Goal: Information Seeking & Learning: Learn about a topic

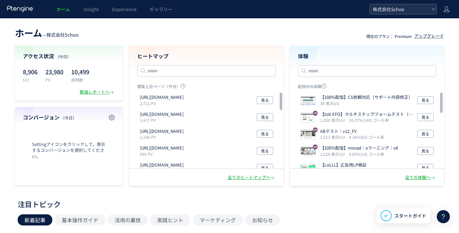
click at [416, 12] on span "株式会社Schoo" at bounding box center [400, 9] width 58 height 10
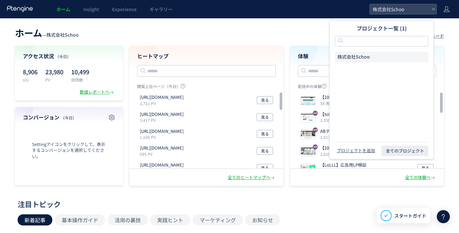
click at [305, 29] on header "ホーム — 株式会社Schoo 現在のプラン： Premium アップグレード" at bounding box center [229, 32] width 429 height 14
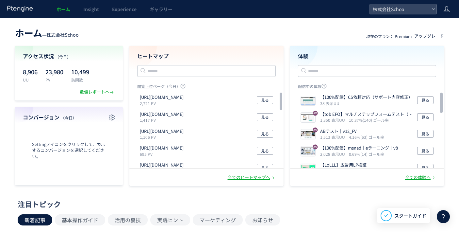
scroll to position [4, 0]
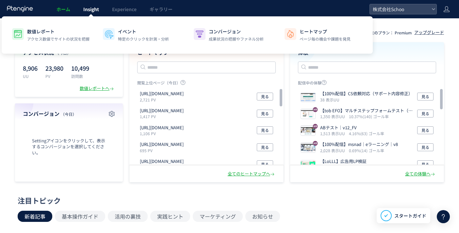
click at [97, 11] on span "Insight" at bounding box center [91, 9] width 16 height 7
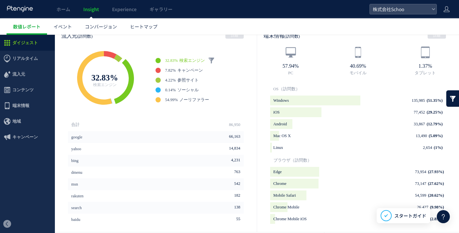
scroll to position [209, 0]
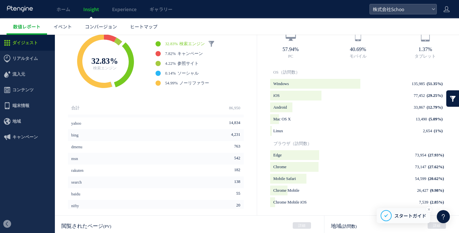
click at [392, 215] on div at bounding box center [386, 215] width 11 height 5
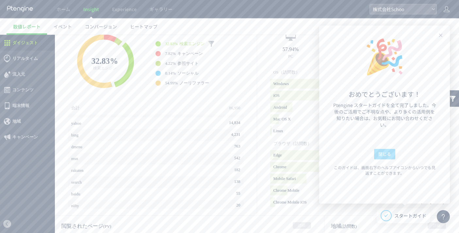
click at [386, 157] on span "閉じる" at bounding box center [385, 154] width 13 height 10
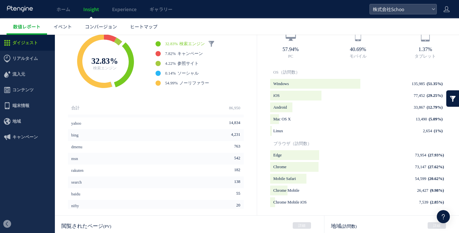
click at [443, 215] on icon at bounding box center [444, 217] width 8 height 8
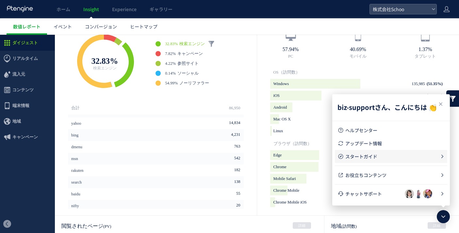
click at [372, 157] on span "スタートガイド" at bounding box center [393, 156] width 95 height 7
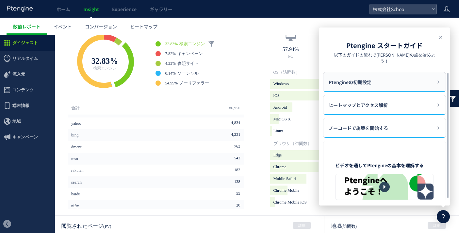
click at [365, 81] on span "Ptengineの初期設定" at bounding box center [350, 82] width 43 height 20
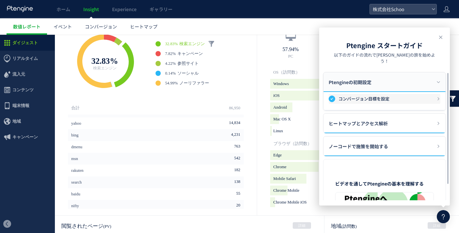
click at [404, 95] on h3 "コンバージョン目標を設定" at bounding box center [388, 98] width 98 height 7
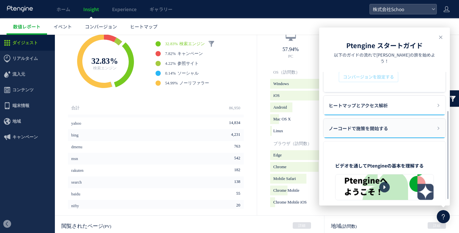
scroll to position [71, 0]
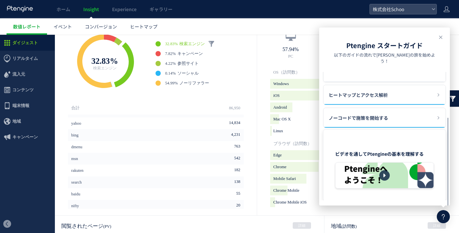
click at [384, 174] on div at bounding box center [385, 175] width 98 height 26
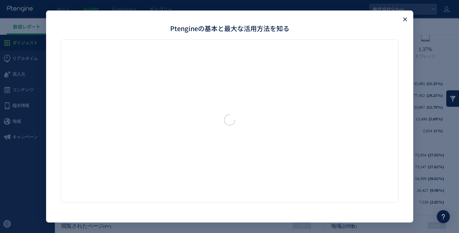
click at [406, 19] on use "Close" at bounding box center [405, 19] width 4 height 4
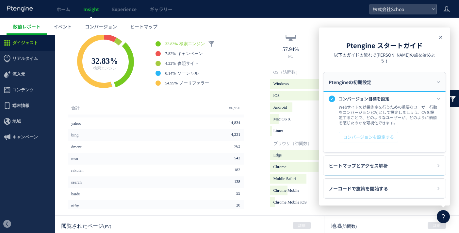
click at [441, 37] on icon at bounding box center [441, 37] width 8 height 8
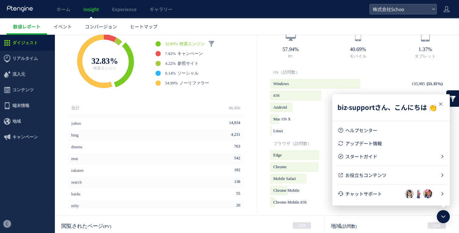
click at [442, 106] on icon at bounding box center [441, 104] width 8 height 8
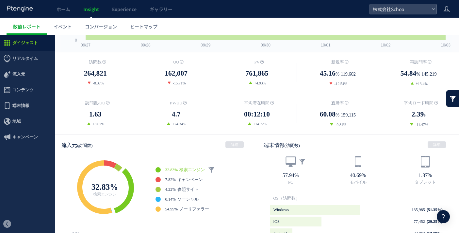
scroll to position [0, 0]
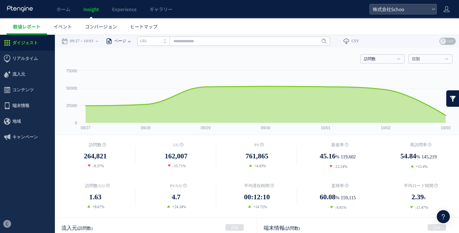
click at [126, 42] on span "ページ" at bounding box center [119, 41] width 14 height 13
click at [63, 31] on link "イベント" at bounding box center [62, 26] width 31 height 16
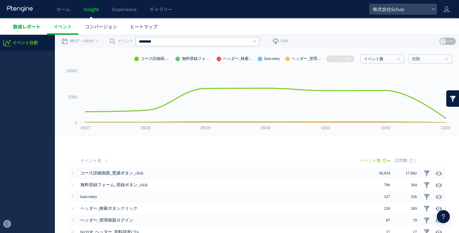
click at [26, 31] on link "数値レポート" at bounding box center [27, 26] width 41 height 16
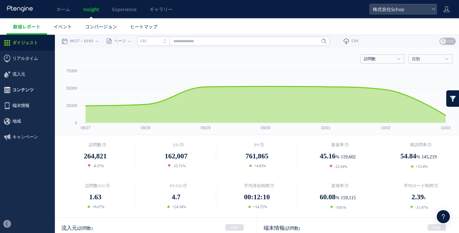
click at [30, 94] on span "コンテンツ" at bounding box center [22, 90] width 21 height 16
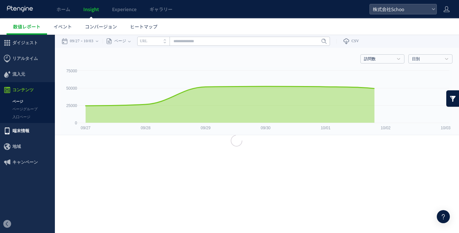
click at [26, 129] on span "端末情報" at bounding box center [20, 131] width 17 height 16
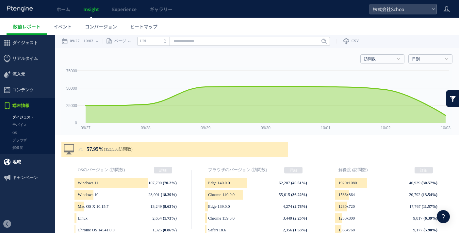
click at [22, 160] on span "地域" at bounding box center [27, 162] width 55 height 16
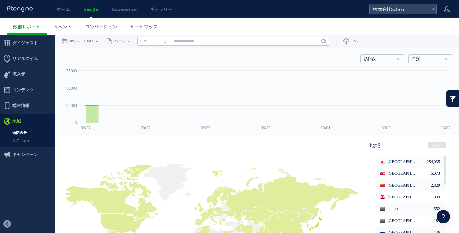
click at [27, 158] on div at bounding box center [229, 116] width 459 height 233
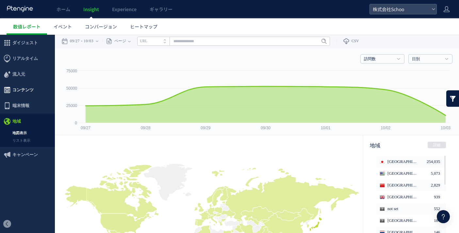
click at [32, 88] on span "コンテンツ" at bounding box center [22, 90] width 21 height 16
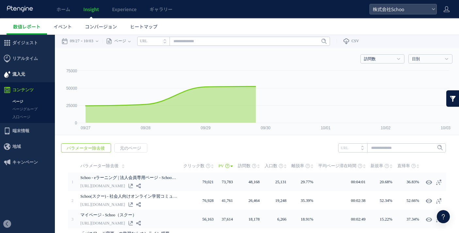
click at [26, 73] on span "流入元" at bounding box center [27, 74] width 55 height 16
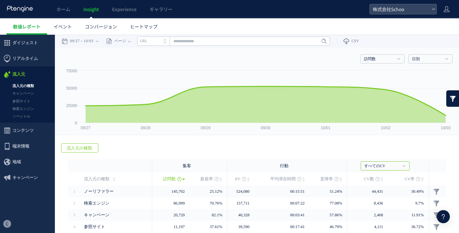
click at [442, 10] on header "ホーム Insight Experience ギャラリー 株式会社Schoo" at bounding box center [229, 9] width 459 height 18
click at [448, 10] on icon at bounding box center [447, 9] width 7 height 7
click at [161, 14] on link "ギャラリー" at bounding box center [161, 9] width 36 height 18
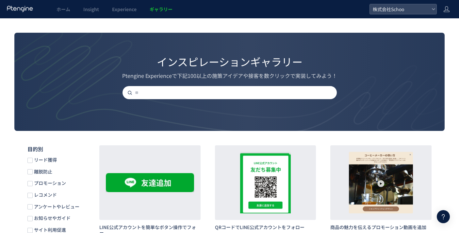
click at [28, 12] on icon at bounding box center [20, 9] width 27 height 7
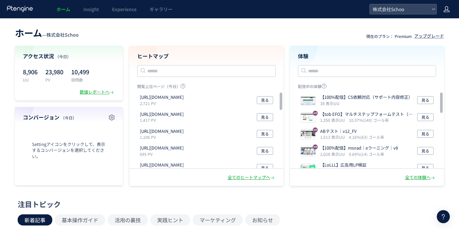
click at [448, 8] on icon at bounding box center [447, 9] width 7 height 7
click at [446, 9] on icon at bounding box center [447, 9] width 7 height 7
click at [167, 15] on link "ギャラリー" at bounding box center [161, 9] width 36 height 18
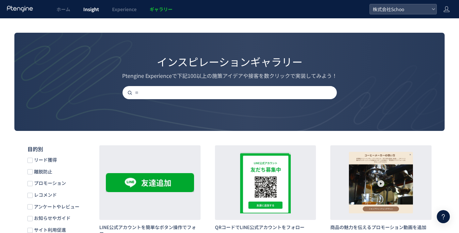
click at [88, 10] on span "Insight" at bounding box center [91, 9] width 16 height 7
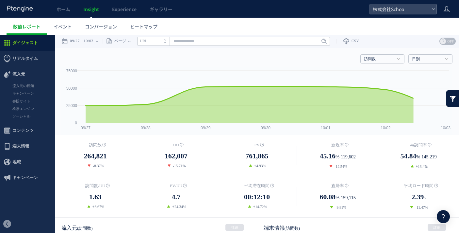
click at [68, 9] on span "ホーム" at bounding box center [64, 9] width 14 height 7
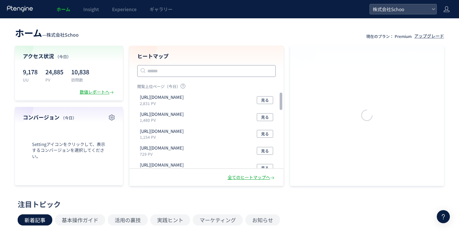
click at [199, 68] on input "text" at bounding box center [206, 71] width 139 height 12
paste input "**********"
type input "**********"
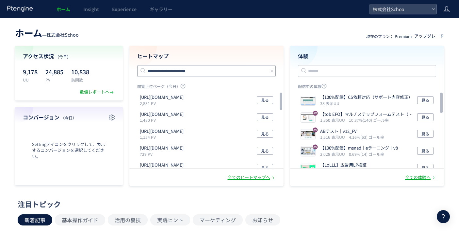
click at [207, 68] on input "**********" at bounding box center [206, 71] width 139 height 12
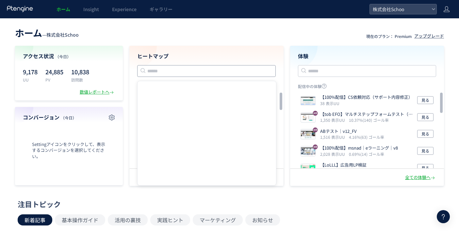
click at [221, 75] on input "text" at bounding box center [206, 71] width 139 height 12
paste input "**********"
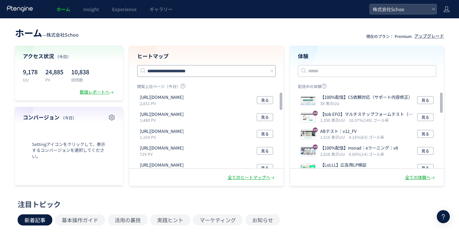
type input "**********"
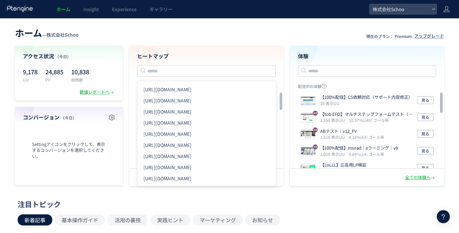
click at [283, 44] on div "ホーム — 株式会社Schoo 現在のプラン： Premium アップグレード アクセス状況 （今日） 9,178 UU 24,885 PV 10,838 訪…" at bounding box center [229, 105] width 459 height 161
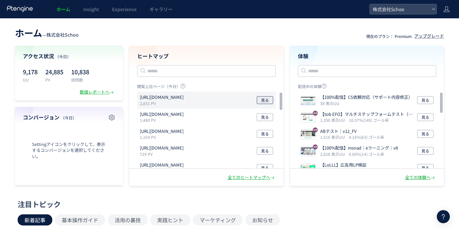
click at [262, 99] on span "見る" at bounding box center [265, 100] width 8 height 8
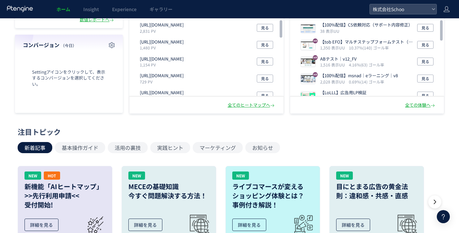
click at [22, 12] on icon at bounding box center [20, 9] width 27 height 7
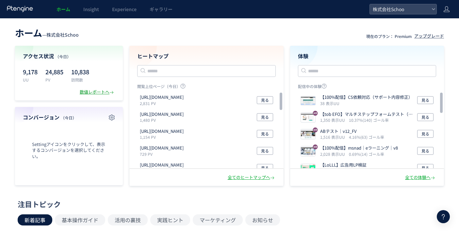
click at [88, 90] on div "数値レポートへ" at bounding box center [97, 92] width 35 height 6
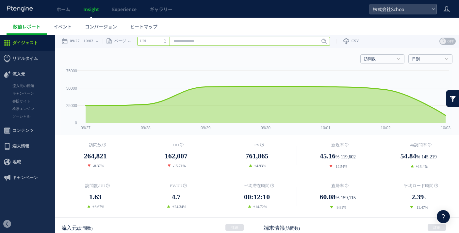
click at [193, 41] on input "text" at bounding box center [233, 41] width 193 height 9
paste input "**********"
type input "**********"
click at [327, 41] on span "Enter" at bounding box center [322, 41] width 9 height 7
click at [344, 68] on rect at bounding box center [256, 100] width 391 height 67
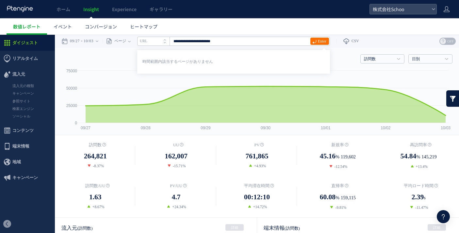
click at [342, 27] on ul "数値レポート イベント コンバージョン ヒートマップ" at bounding box center [233, 26] width 453 height 16
click at [126, 44] on span "ページ" at bounding box center [119, 41] width 14 height 13
click at [101, 58] on div "訪問数 訪問数 [GEOGRAPHIC_DATA] PV 新規率 再訪問率 訪問数/UU PV/UU 平均滞在時間 直帰率 平均ロード時間 日別" at bounding box center [256, 58] width 391 height 20
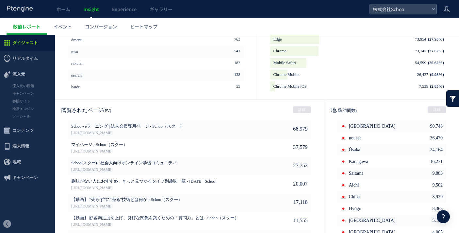
scroll to position [349, 0]
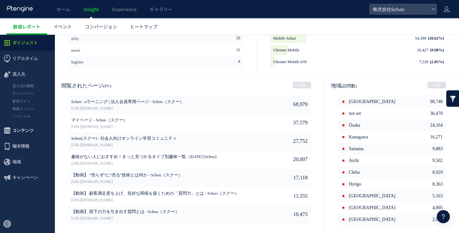
click at [26, 132] on span "コンテンツ" at bounding box center [22, 131] width 21 height 16
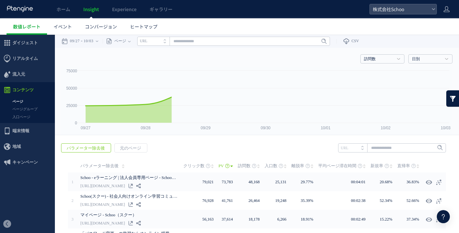
click at [27, 133] on span "端末情報" at bounding box center [20, 131] width 17 height 16
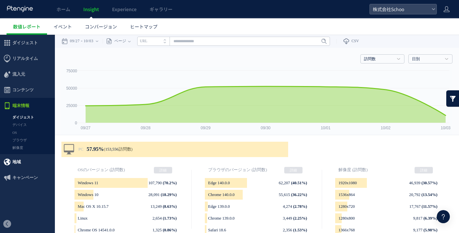
click at [35, 166] on span "地域" at bounding box center [27, 162] width 55 height 16
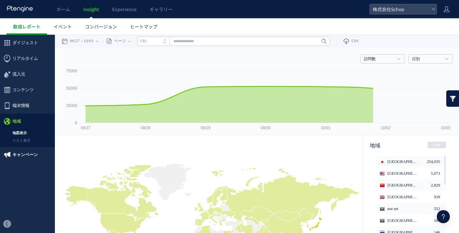
click at [31, 156] on span "キャンペーン" at bounding box center [25, 155] width 26 height 16
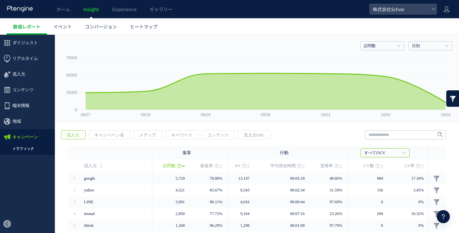
scroll to position [14, 0]
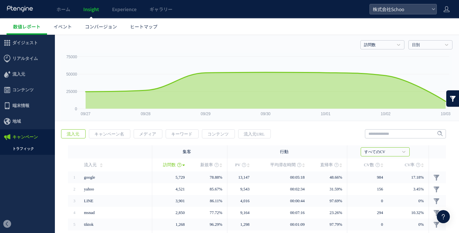
click at [445, 216] on icon at bounding box center [444, 217] width 8 height 8
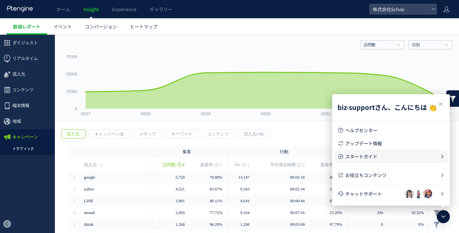
click at [401, 159] on span "スタートガイド" at bounding box center [393, 156] width 95 height 7
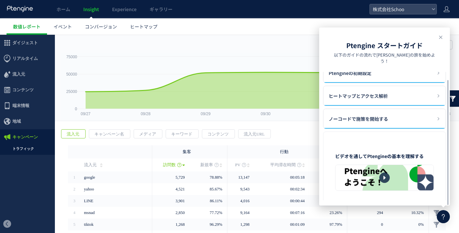
scroll to position [10, 0]
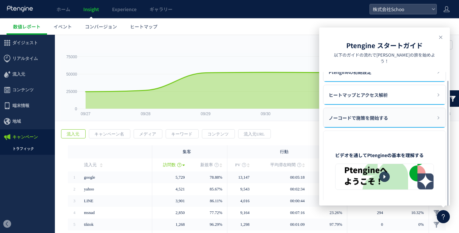
click at [388, 116] on span "ノーコードで施策を開始する" at bounding box center [359, 118] width 60 height 20
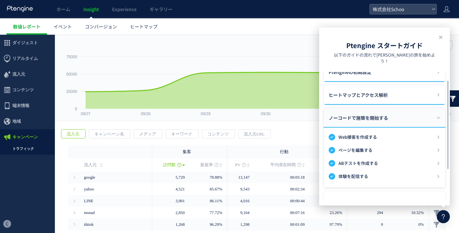
scroll to position [0, 0]
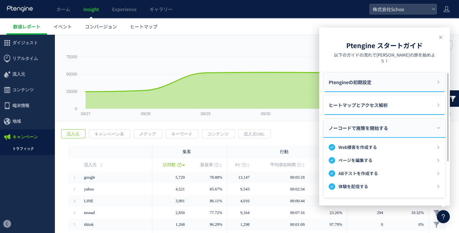
click at [382, 81] on div "Ptengineの初期設定" at bounding box center [385, 82] width 122 height 20
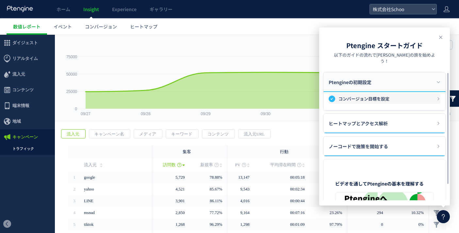
click at [378, 95] on h3 "コンバージョン目標を設定" at bounding box center [388, 98] width 98 height 7
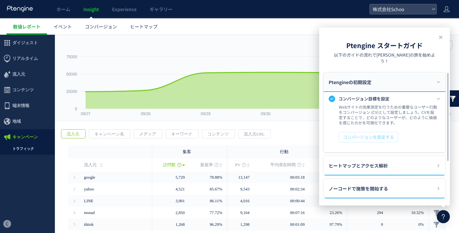
click at [390, 78] on div "Ptengineの初期設定" at bounding box center [385, 82] width 122 height 20
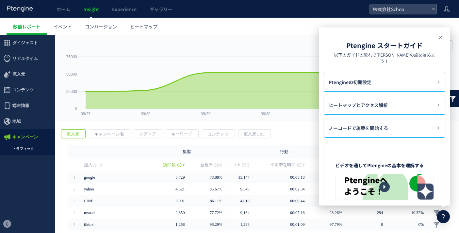
click at [443, 36] on icon at bounding box center [441, 37] width 8 height 8
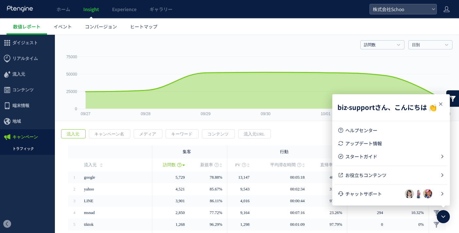
click at [439, 106] on icon at bounding box center [441, 104] width 8 height 8
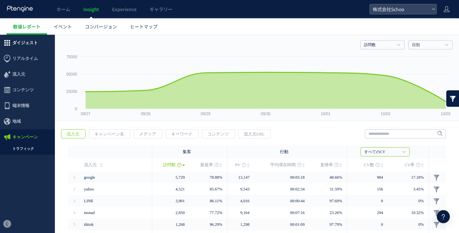
click at [28, 45] on span "ダイジェスト" at bounding box center [25, 43] width 26 height 16
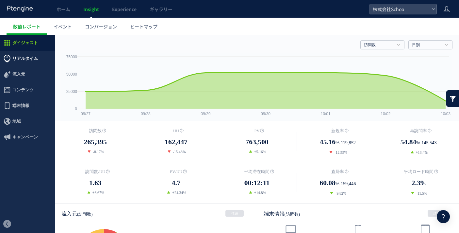
click at [33, 61] on span "リアルタイム" at bounding box center [25, 59] width 26 height 16
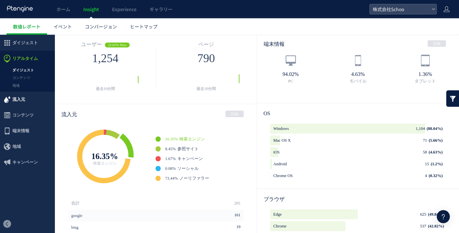
click at [26, 98] on span "流入元" at bounding box center [27, 100] width 55 height 16
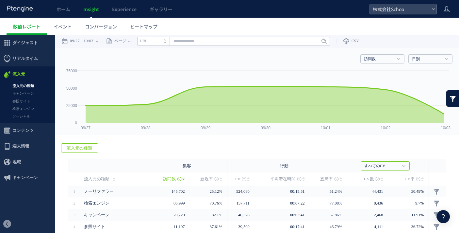
click at [32, 86] on link "流入元の種類" at bounding box center [27, 86] width 55 height 8
